Goal: Task Accomplishment & Management: Use online tool/utility

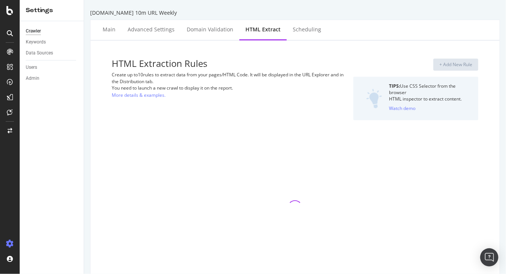
select select "exist"
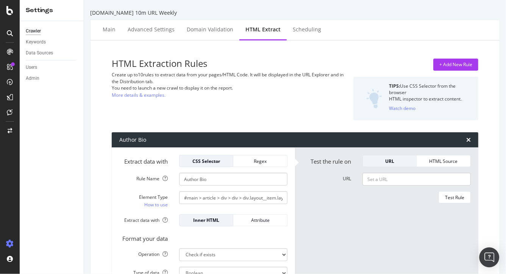
click at [489, 256] on img "Open Intercom Messenger" at bounding box center [489, 258] width 10 height 10
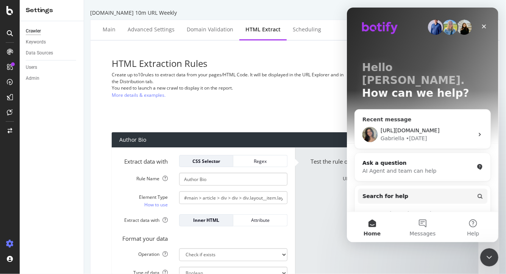
click at [431, 131] on div "[URL][DOMAIN_NAME] Gabriella • [DATE]" at bounding box center [422, 135] width 136 height 28
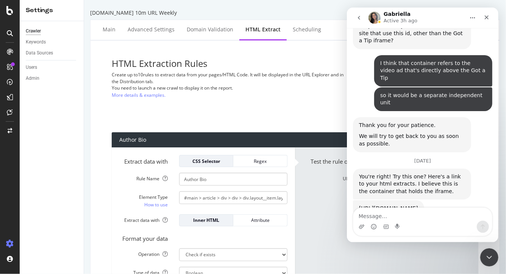
scroll to position [1329, 0]
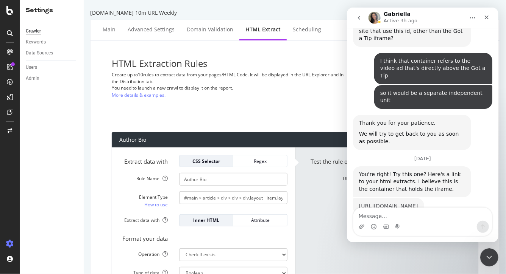
click at [400, 203] on link "[URL][DOMAIN_NAME]" at bounding box center [387, 206] width 59 height 6
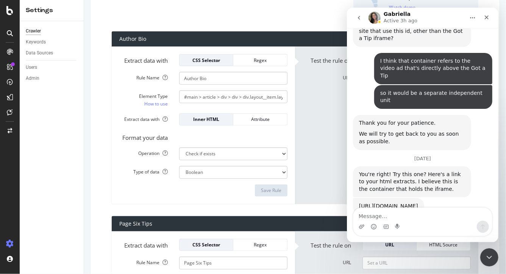
scroll to position [267, 0]
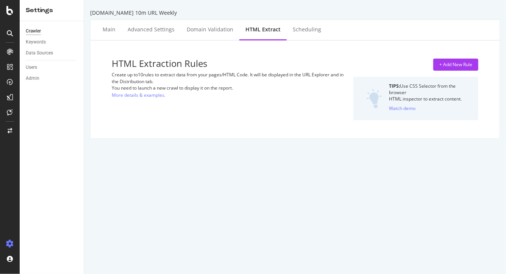
select select "exist"
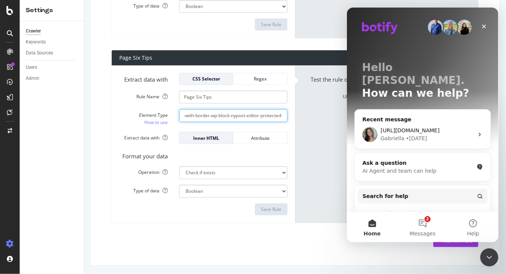
scroll to position [0, 131]
drag, startPoint x: 263, startPoint y: 118, endPoint x: 287, endPoint y: 116, distance: 23.6
click at [287, 116] on input ".module.module--precede-with-border.module--follow-with-border.wp-block-nypost-…" at bounding box center [233, 115] width 108 height 13
click at [267, 114] on input ".module.module--precede-with-border.module--follow-with-border.wp-block-nypost-…" at bounding box center [233, 115] width 108 height 13
drag, startPoint x: 252, startPoint y: 115, endPoint x: 293, endPoint y: 115, distance: 41.6
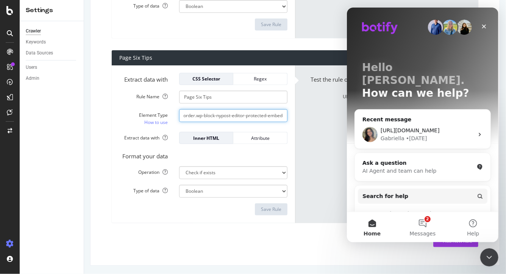
click at [293, 115] on div "Extract data with CSS Selector Regex Rule Name Page Six Tips Element Type How t…" at bounding box center [203, 144] width 183 height 158
click at [267, 115] on input ".module.module--precede-with-border.module--follow-with-border.wp-block-nypost-…" at bounding box center [233, 115] width 108 height 13
click at [483, 29] on icon "Close" at bounding box center [483, 26] width 6 height 6
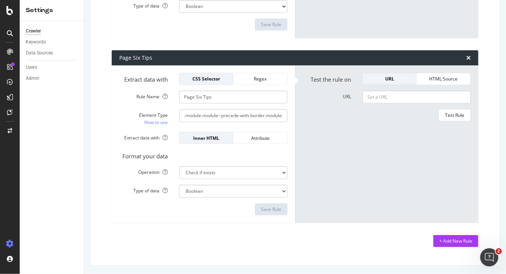
click at [354, 150] on form "Test the rule on URL HTML Source URL Test Rule" at bounding box center [386, 144] width 168 height 143
click at [407, 103] on input "URL" at bounding box center [416, 97] width 108 height 13
click at [402, 101] on input "URL" at bounding box center [416, 97] width 108 height 13
paste input "[URL][DOMAIN_NAME][PERSON_NAME]"
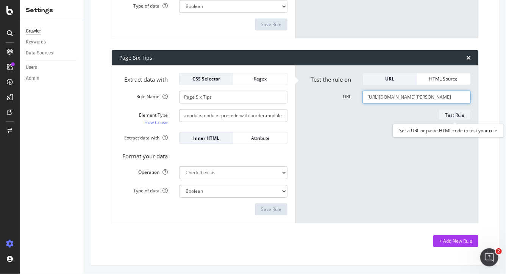
type input "[URL][DOMAIN_NAME][PERSON_NAME]"
click at [443, 112] on button "Test Rule" at bounding box center [454, 115] width 32 height 12
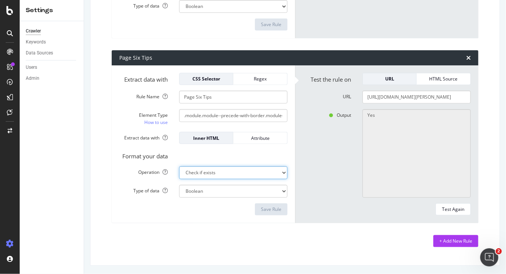
click at [210, 172] on select "Extract First Item Matched Extract First 3 Items Matched Count Number of Occure…" at bounding box center [233, 173] width 108 height 13
select select "first"
click at [179, 167] on select "Extract First Item Matched Extract First 3 Items Matched Count Number of Occure…" at bounding box center [233, 173] width 108 height 13
select select "s"
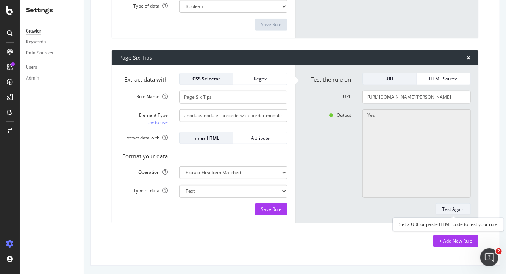
click at [445, 212] on div "Test Again" at bounding box center [453, 209] width 22 height 6
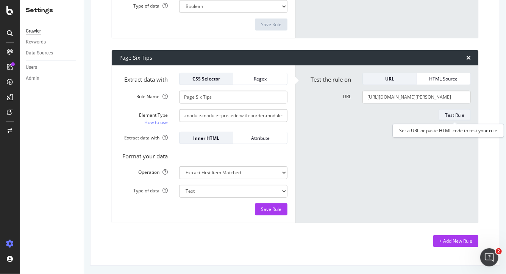
click at [449, 118] on div "Test Rule" at bounding box center [454, 115] width 19 height 11
click at [218, 173] on select "Extract First Item Matched Extract First 3 Items Matched Count Number of Occure…" at bounding box center [233, 173] width 108 height 13
select select "list"
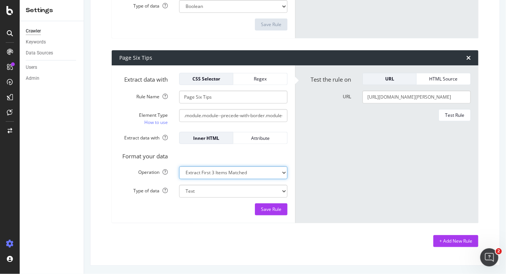
click at [179, 167] on select "Extract First Item Matched Extract First 3 Items Matched Count Number of Occure…" at bounding box center [233, 173] width 108 height 13
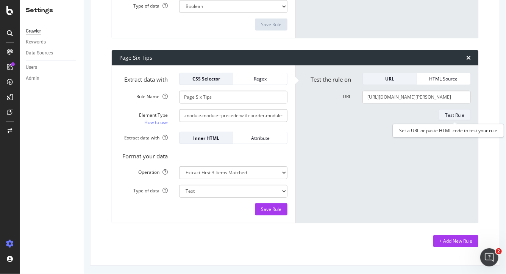
click at [451, 115] on div "Test Rule" at bounding box center [454, 115] width 19 height 6
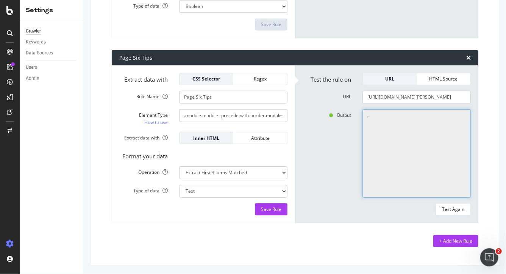
click at [385, 132] on textarea "," at bounding box center [416, 153] width 108 height 89
drag, startPoint x: 376, startPoint y: 122, endPoint x: 364, endPoint y: 119, distance: 12.0
click at [364, 119] on textarea "," at bounding box center [416, 153] width 108 height 89
drag, startPoint x: 364, startPoint y: 114, endPoint x: 376, endPoint y: 116, distance: 11.5
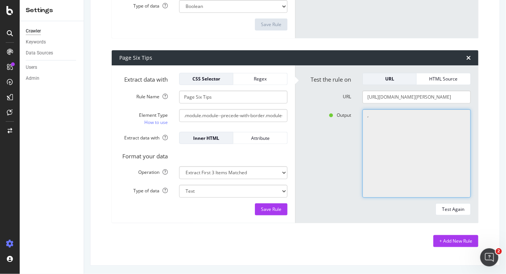
click at [374, 116] on textarea "," at bounding box center [416, 153] width 108 height 89
click at [376, 116] on textarea "," at bounding box center [416, 153] width 108 height 89
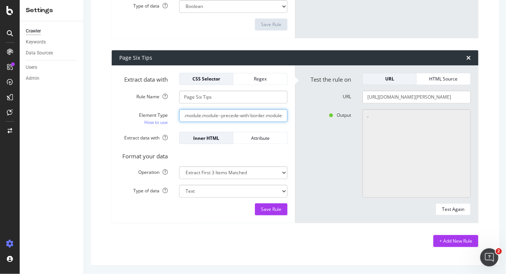
click at [241, 117] on input ".module.module--precede-with-border.module--follow-with-border.wp-block-nypost-…" at bounding box center [233, 115] width 108 height 13
click at [483, 254] on div "Open Intercom Messenger" at bounding box center [487, 256] width 25 height 25
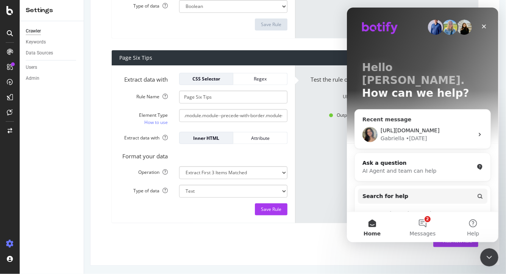
click at [408, 135] on div "• [DATE]" at bounding box center [415, 139] width 21 height 8
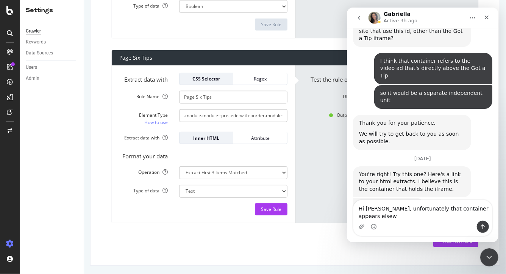
scroll to position [1337, 0]
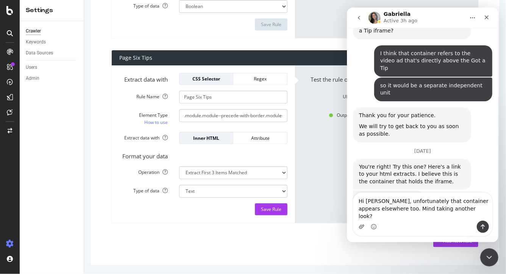
type textarea "Hi [PERSON_NAME], unfortunately that container appears elsewhere too. Mind taki…"
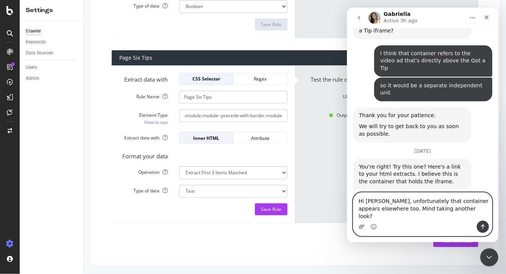
click at [360, 228] on icon "Upload attachment" at bounding box center [361, 227] width 6 height 6
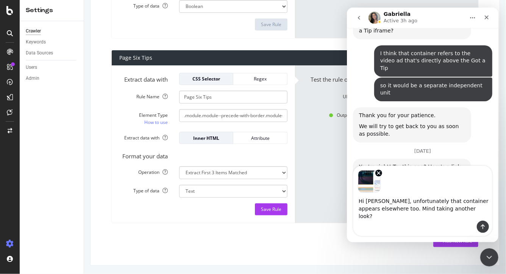
scroll to position [1363, 0]
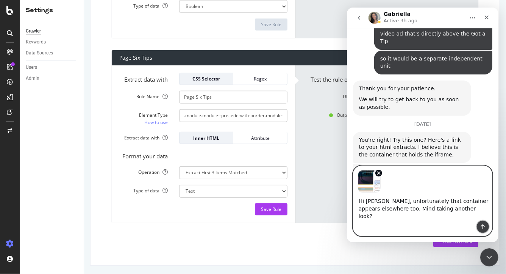
click at [486, 227] on button "Send a message…" at bounding box center [482, 227] width 12 height 12
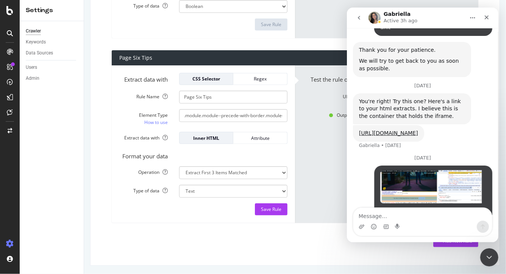
scroll to position [1414, 0]
